Goal: Task Accomplishment & Management: Manage account settings

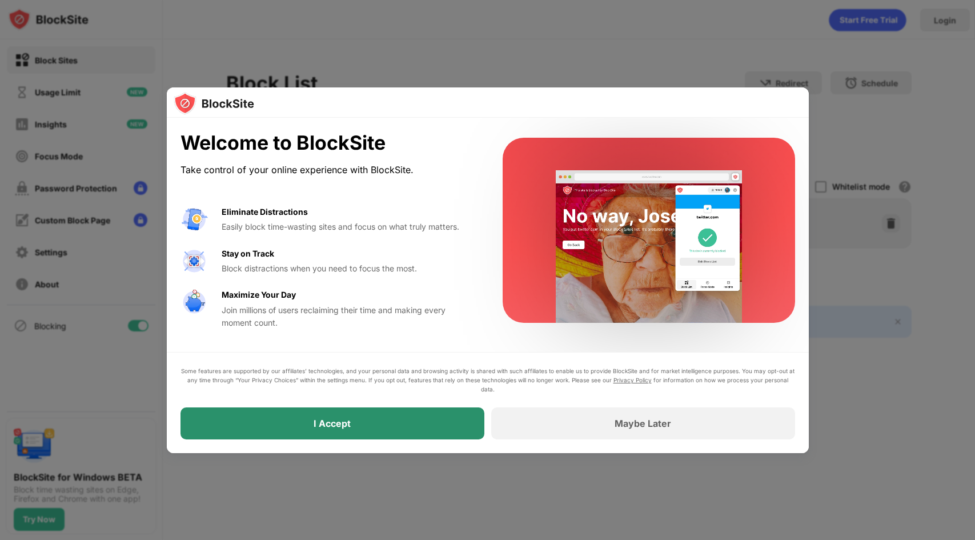
click at [408, 419] on div "I Accept" at bounding box center [332, 423] width 304 height 32
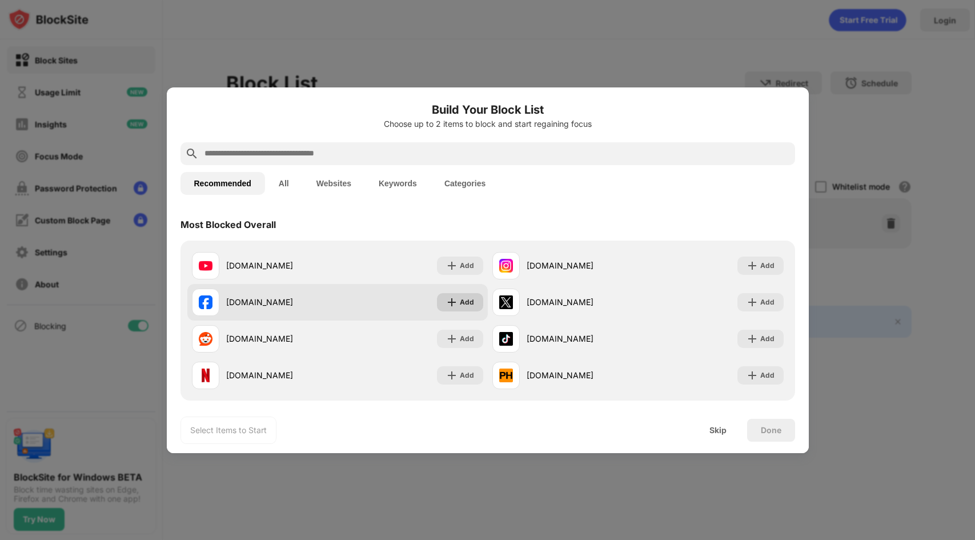
click at [460, 300] on div "Add" at bounding box center [467, 301] width 14 height 11
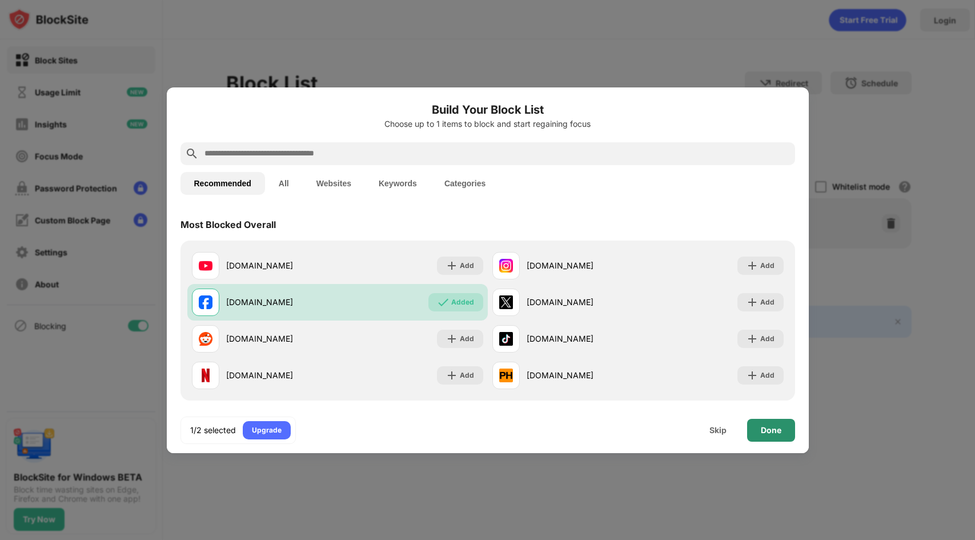
click at [761, 430] on div "Done" at bounding box center [770, 429] width 21 height 9
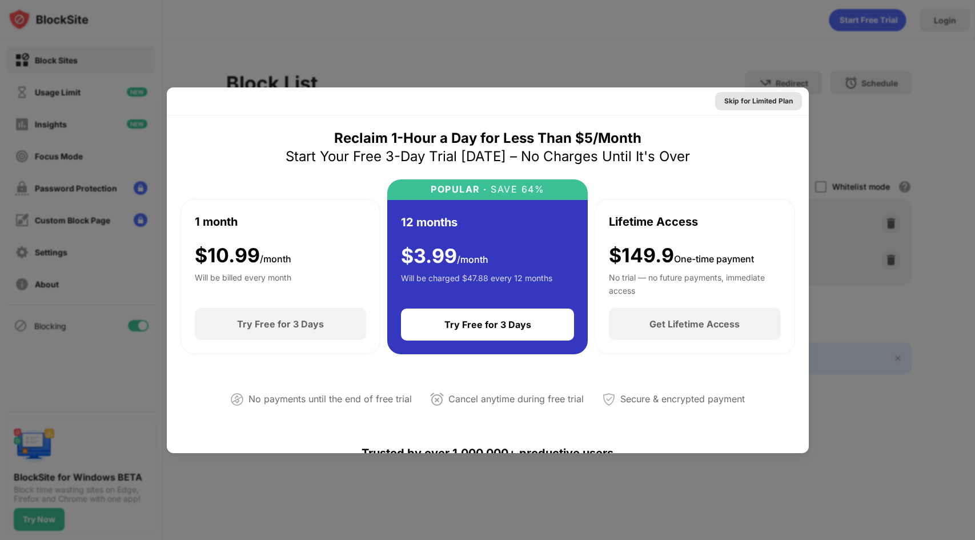
click at [754, 104] on div "Skip for Limited Plan" at bounding box center [758, 100] width 69 height 11
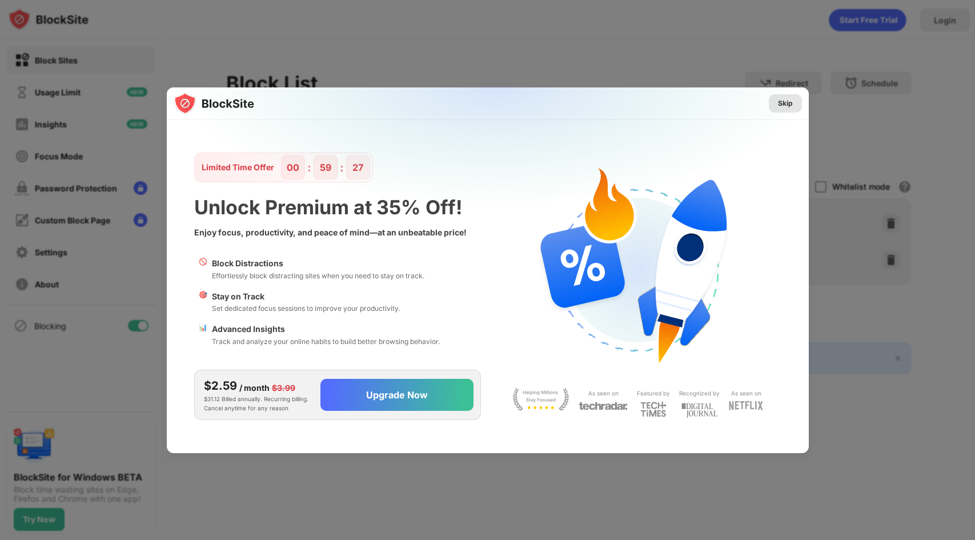
click at [794, 103] on div "Skip" at bounding box center [784, 103] width 33 height 18
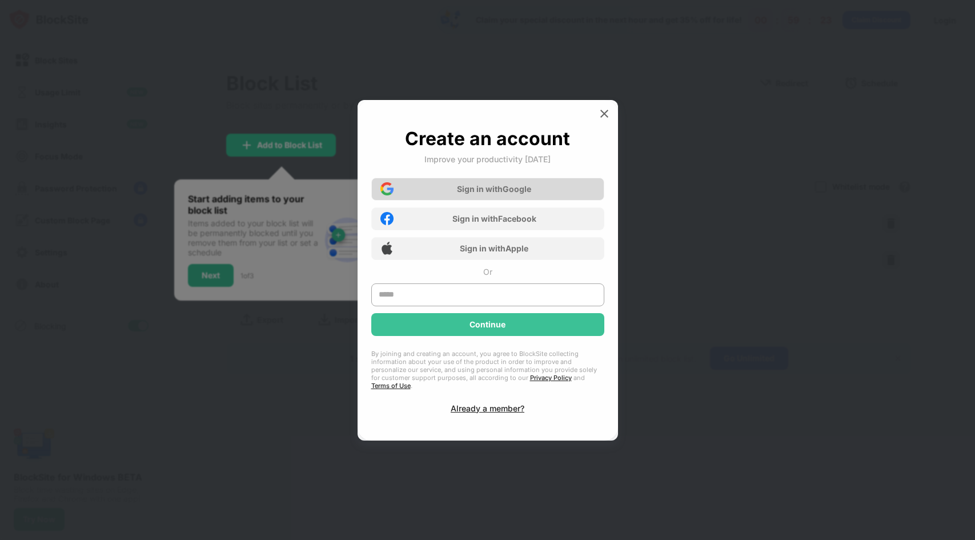
click at [556, 190] on div "Sign in with Google" at bounding box center [487, 189] width 233 height 23
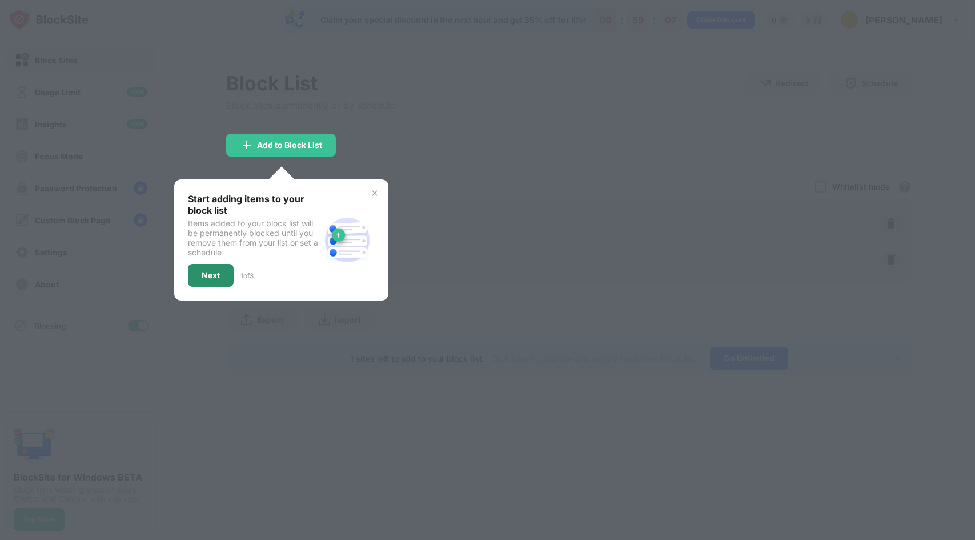
click at [216, 273] on div "Next" at bounding box center [211, 275] width 18 height 9
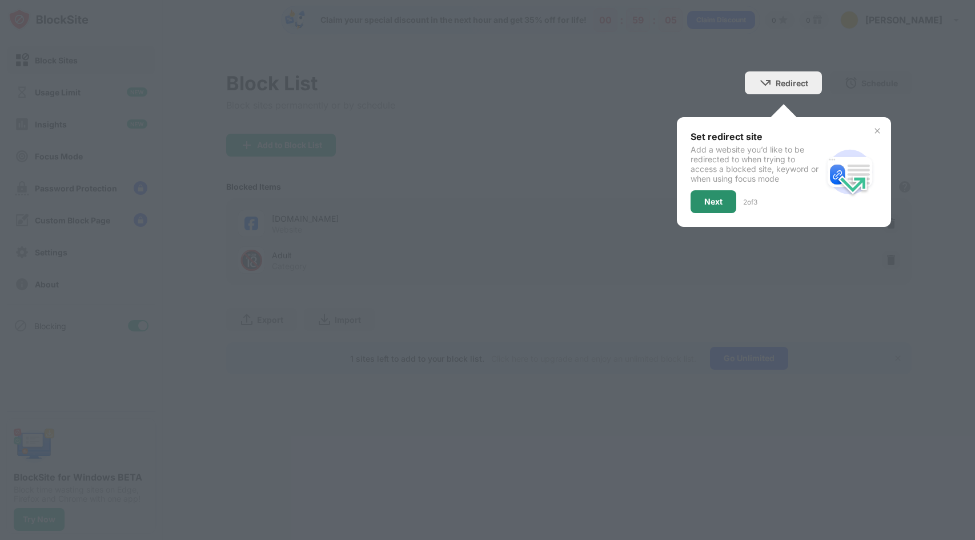
click at [711, 194] on div "Next" at bounding box center [713, 201] width 46 height 23
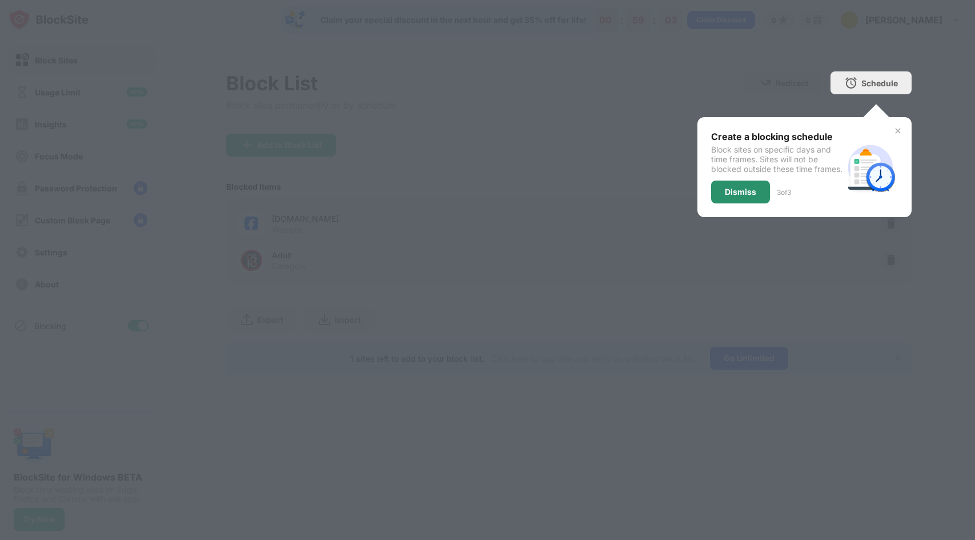
click at [726, 196] on div "Dismiss" at bounding box center [740, 191] width 31 height 9
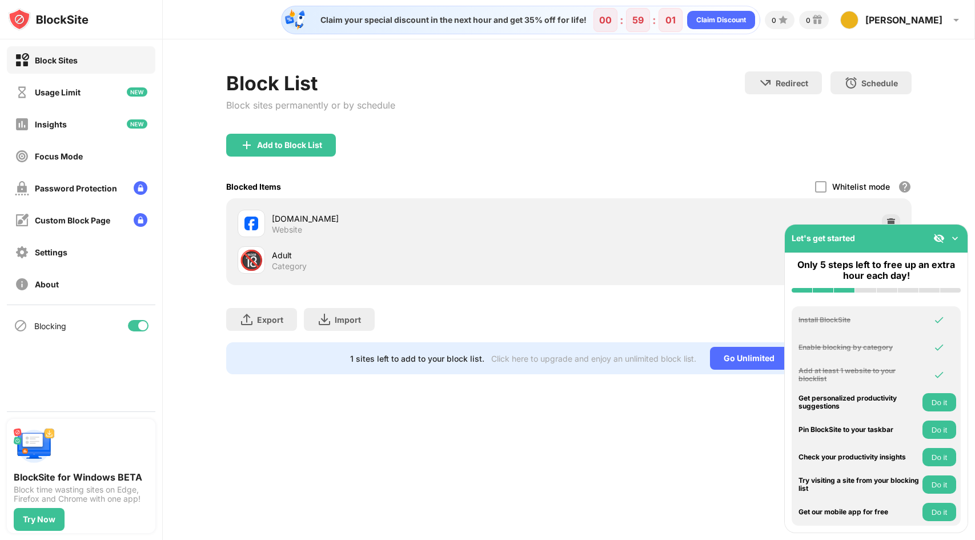
click at [683, 127] on div "Block List Block sites permanently or by schedule Redirect Choose a site to be …" at bounding box center [568, 102] width 685 height 62
click at [957, 237] on img at bounding box center [954, 237] width 11 height 11
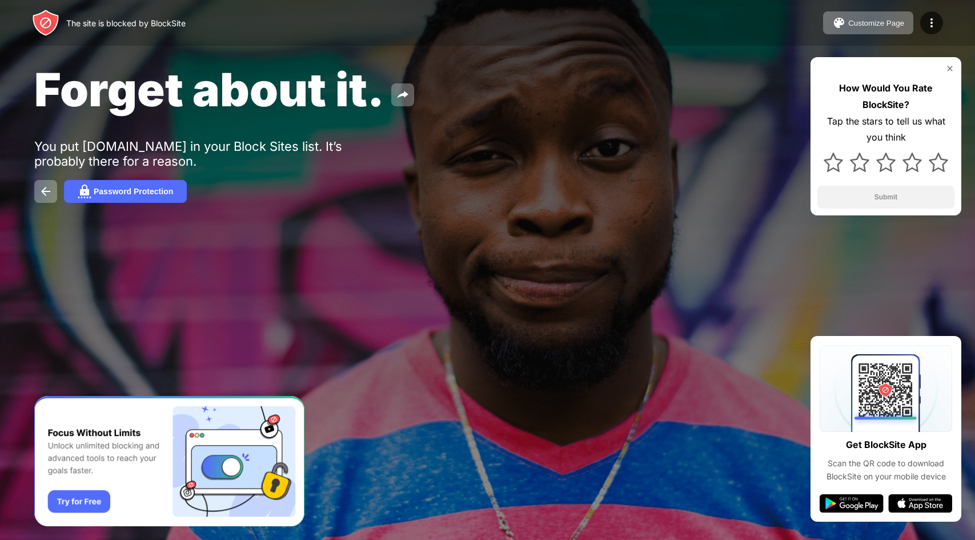
click at [156, 17] on div "The site is blocked by BlockSite" at bounding box center [109, 22] width 154 height 27
click at [903, 19] on div "Customize Page" at bounding box center [876, 23] width 56 height 9
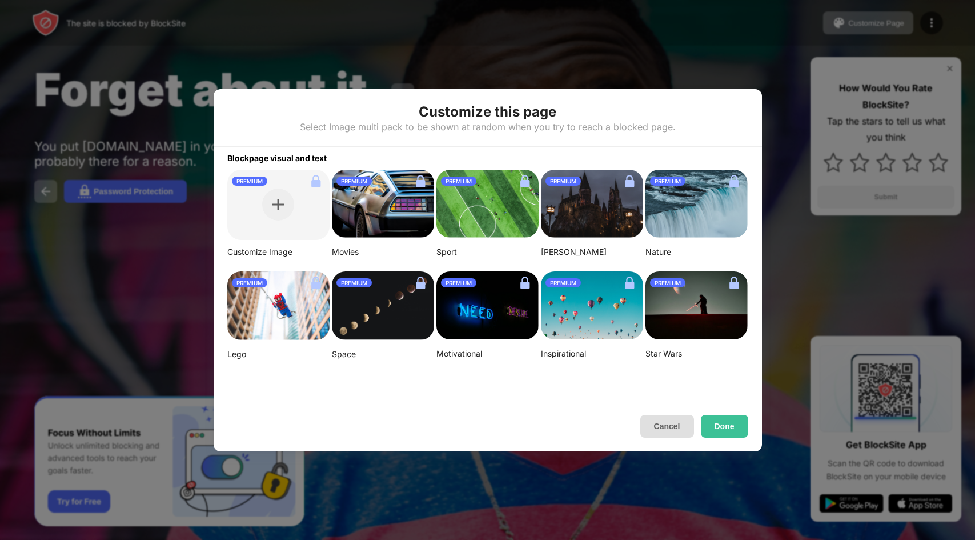
click at [651, 427] on button "Cancel" at bounding box center [667, 425] width 54 height 23
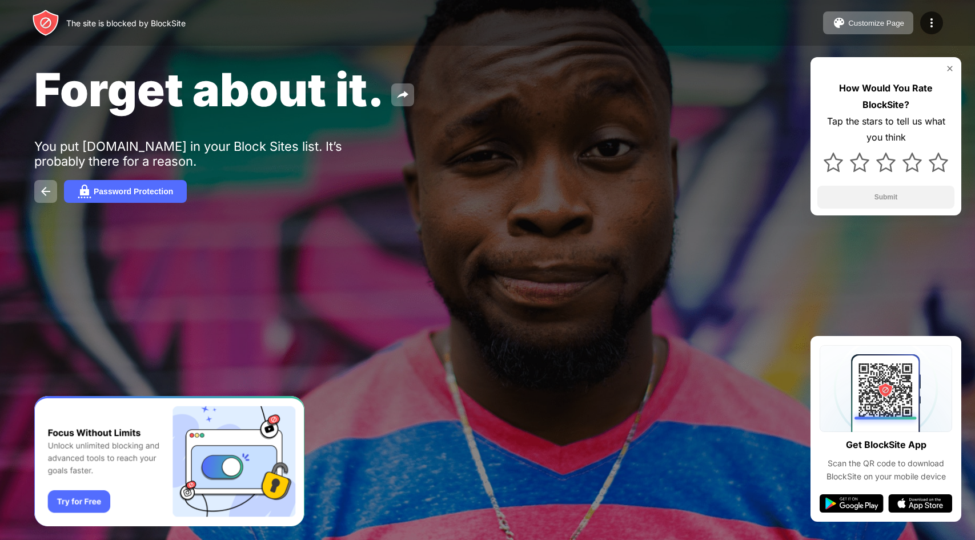
click at [936, 12] on div "Customize Page Edit Block List Redirect Customize Block Page Upgrade Password P…" at bounding box center [883, 22] width 120 height 23
click at [932, 18] on img at bounding box center [931, 23] width 14 height 14
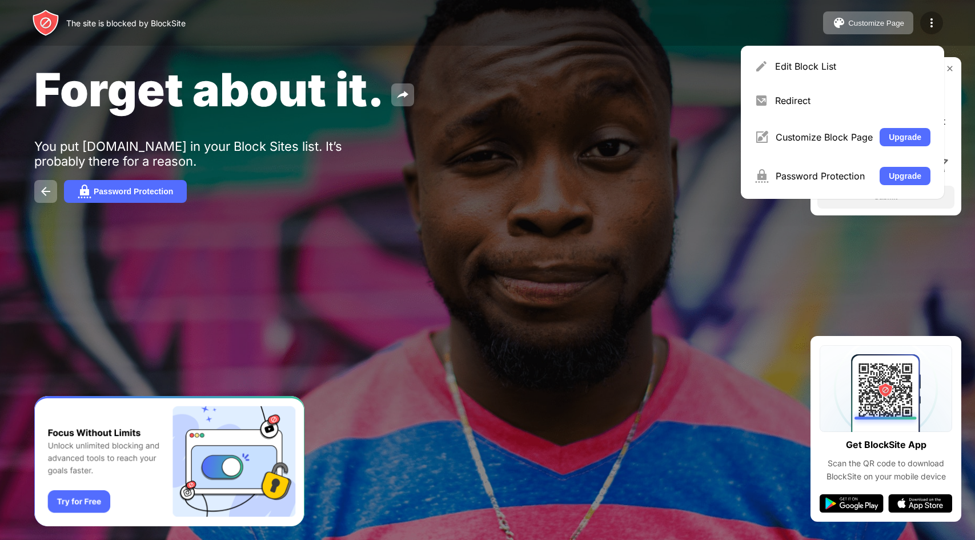
click at [932, 18] on img at bounding box center [931, 23] width 14 height 14
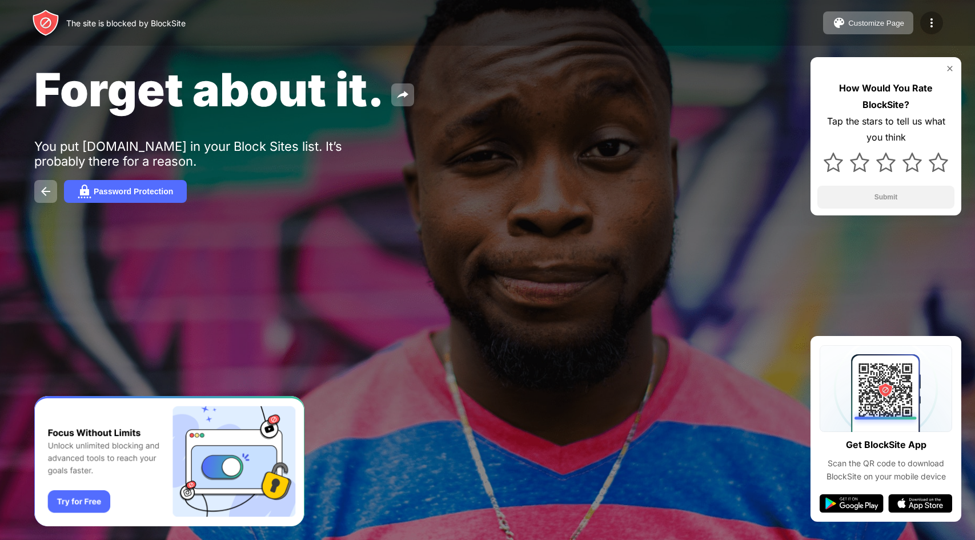
click at [932, 18] on img at bounding box center [931, 23] width 14 height 14
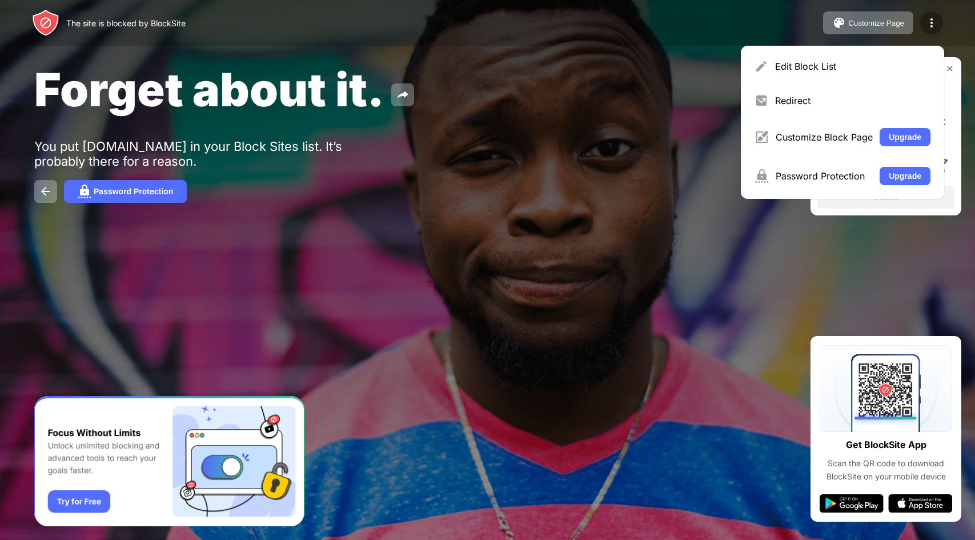
click at [932, 18] on img at bounding box center [931, 23] width 14 height 14
